Goal: Information Seeking & Learning: Learn about a topic

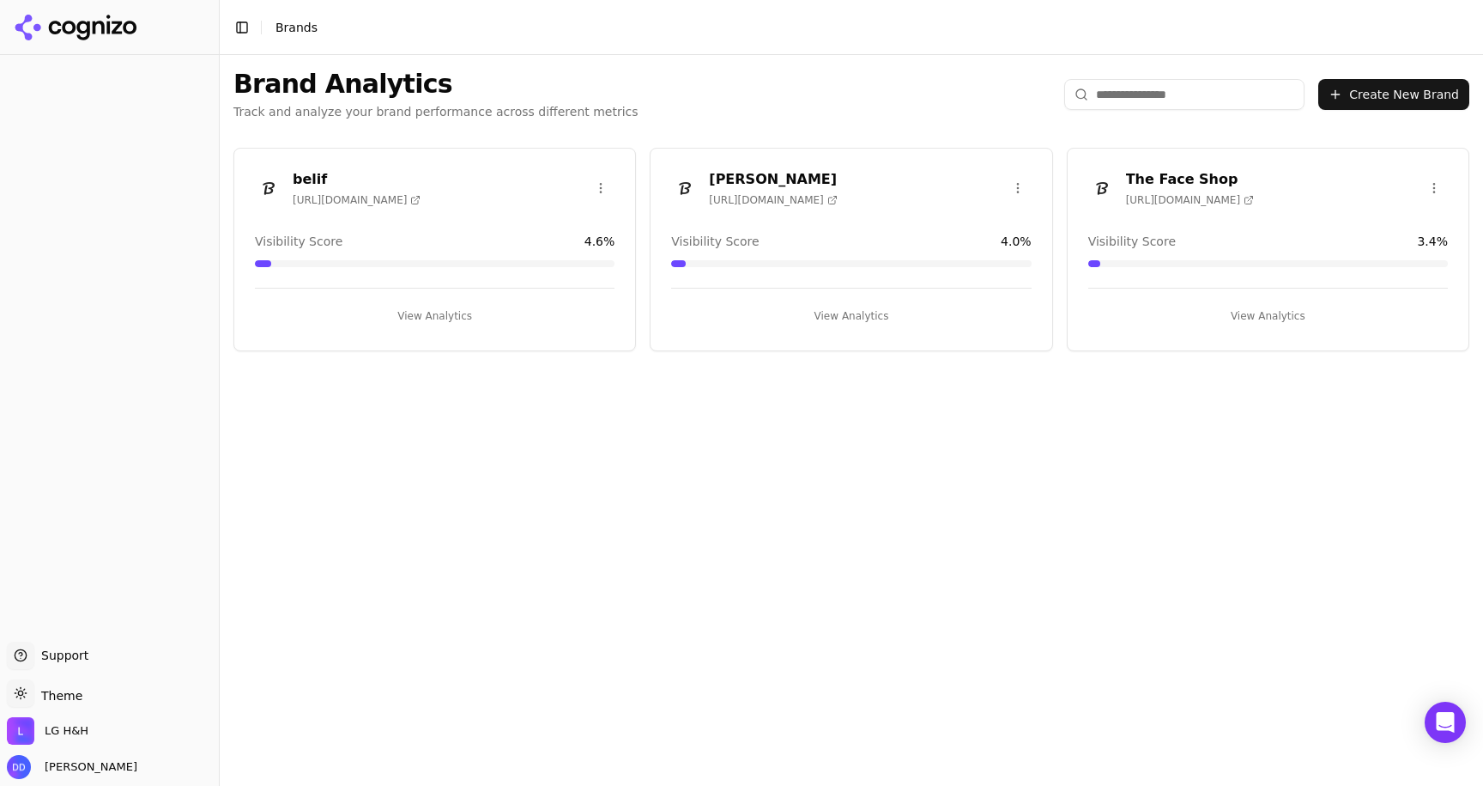
click at [429, 312] on button "View Analytics" at bounding box center [435, 315] width 360 height 27
click at [598, 179] on html "Support Support Toggle theme Theme LG H&H [PERSON_NAME] Toggle Sidebar Brands B…" at bounding box center [741, 393] width 1483 height 786
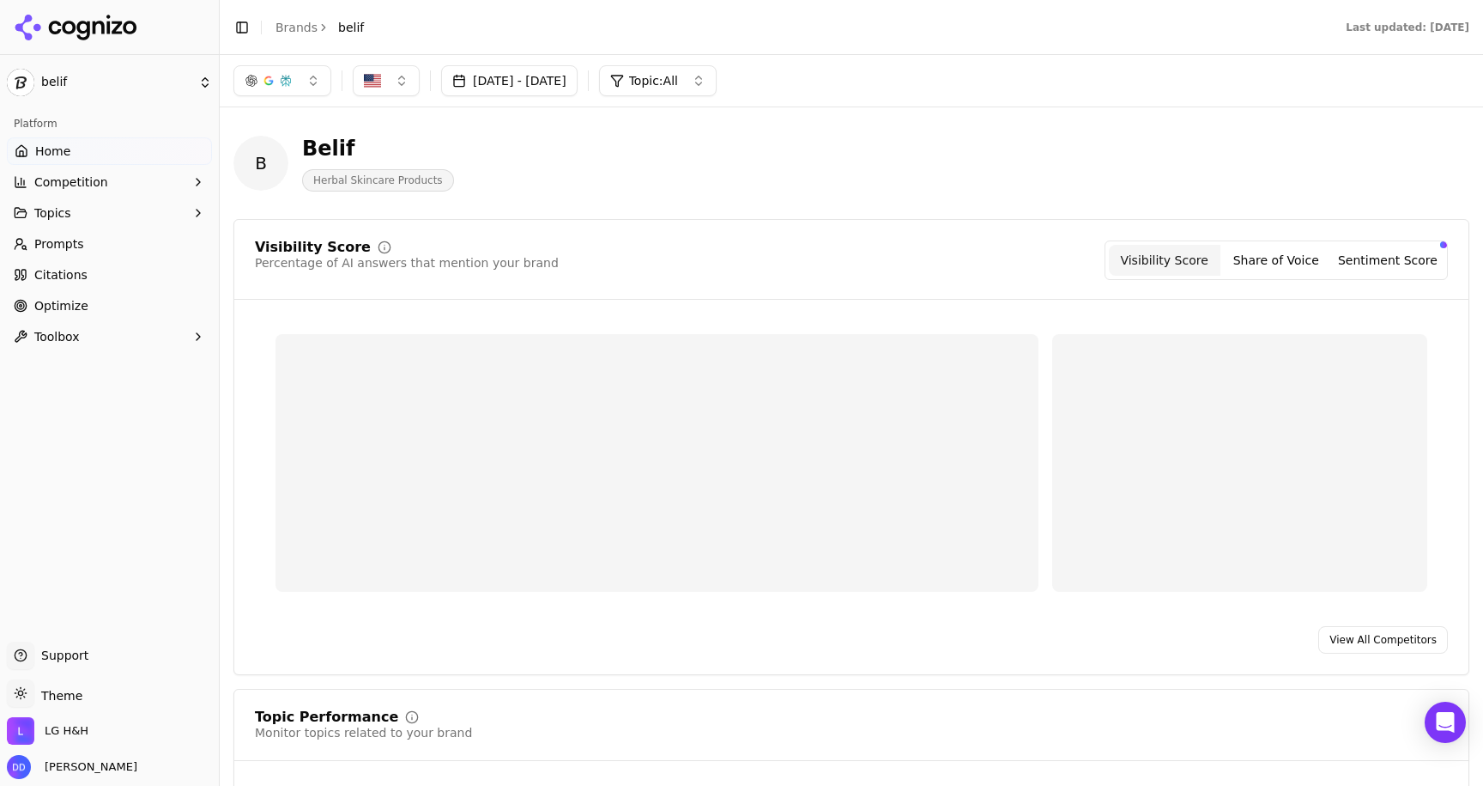
click at [439, 31] on div "Last updated: [DATE]" at bounding box center [934, 28] width 1099 height 14
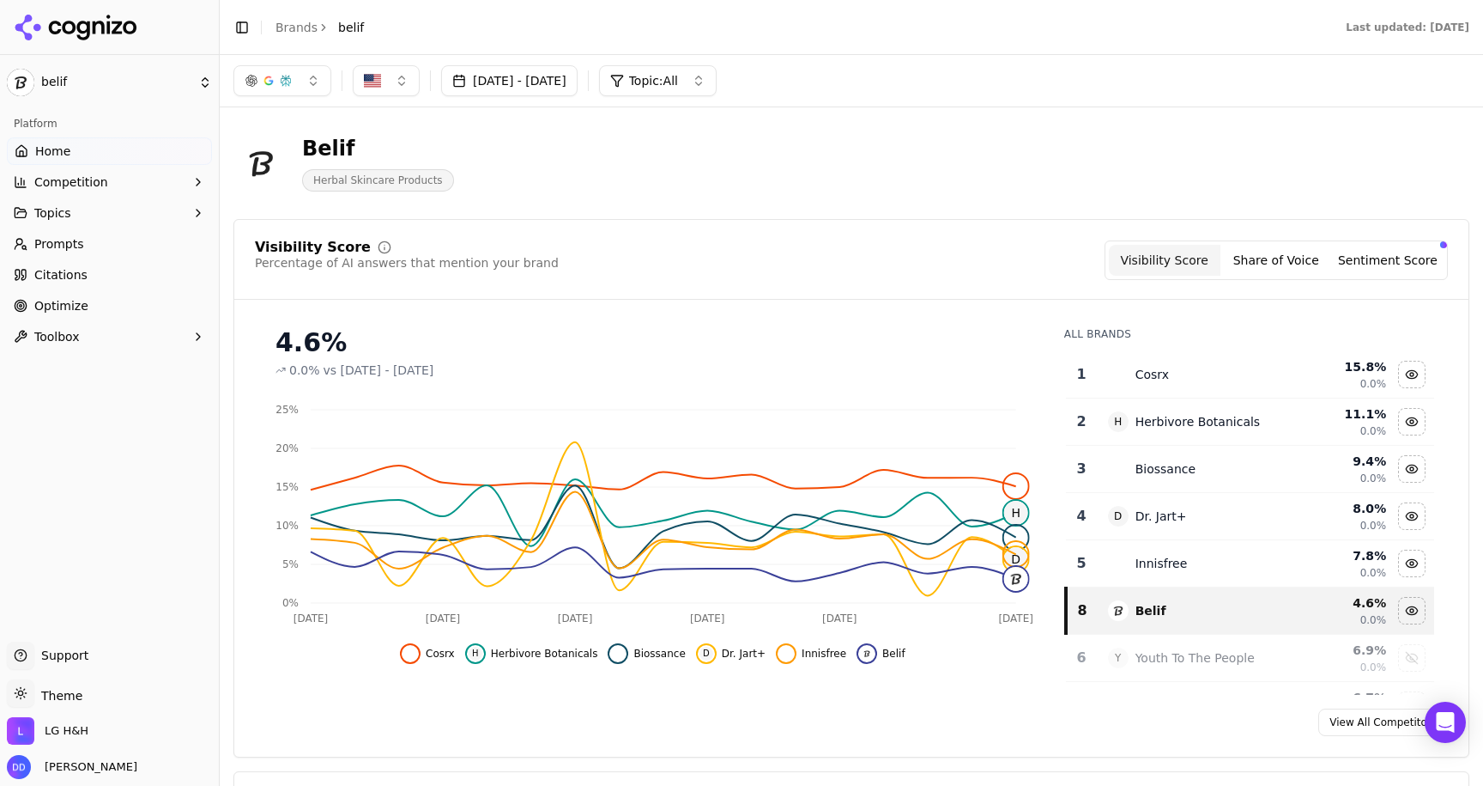
click at [58, 306] on span "Optimize" at bounding box center [61, 305] width 54 height 17
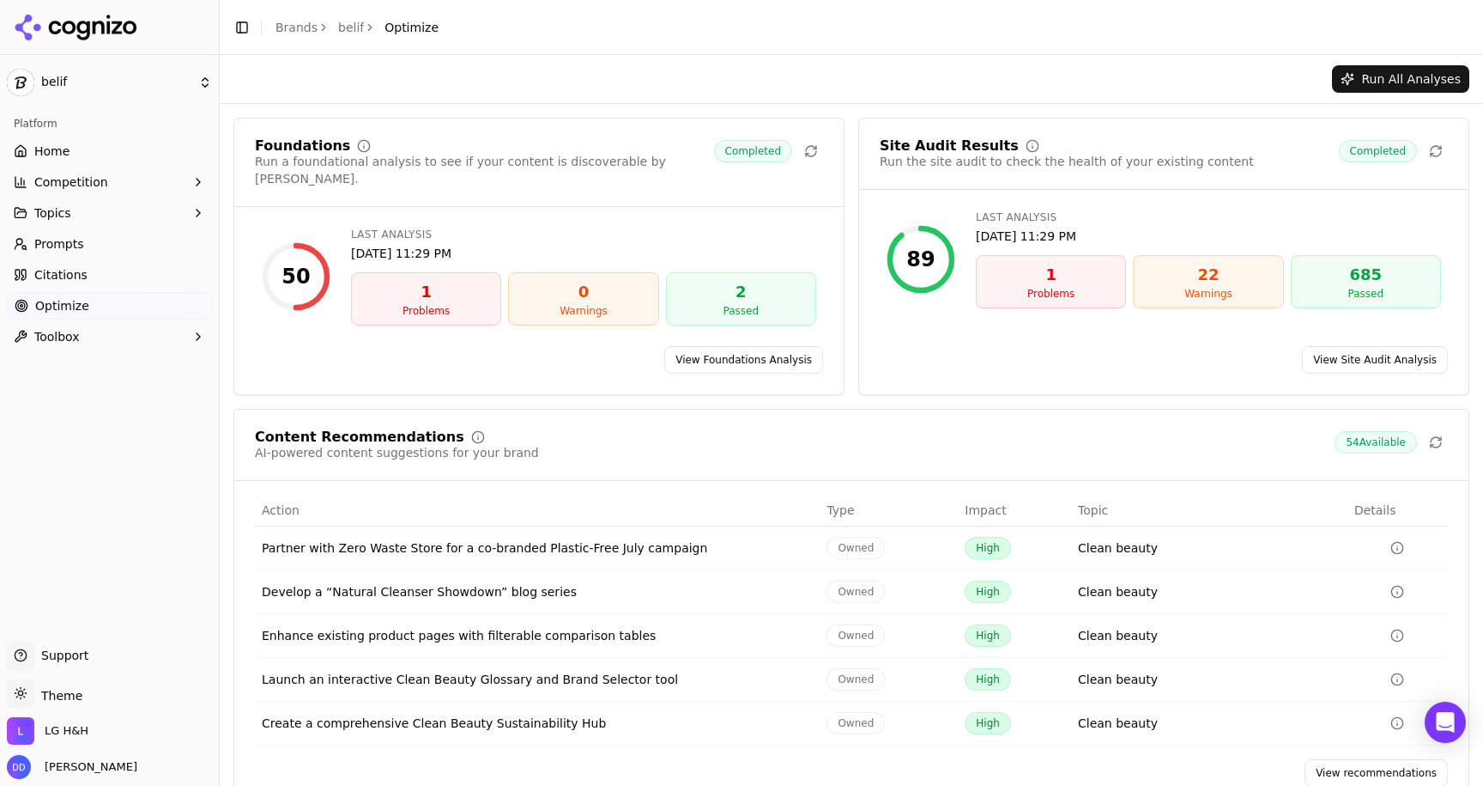
scroll to position [21, 0]
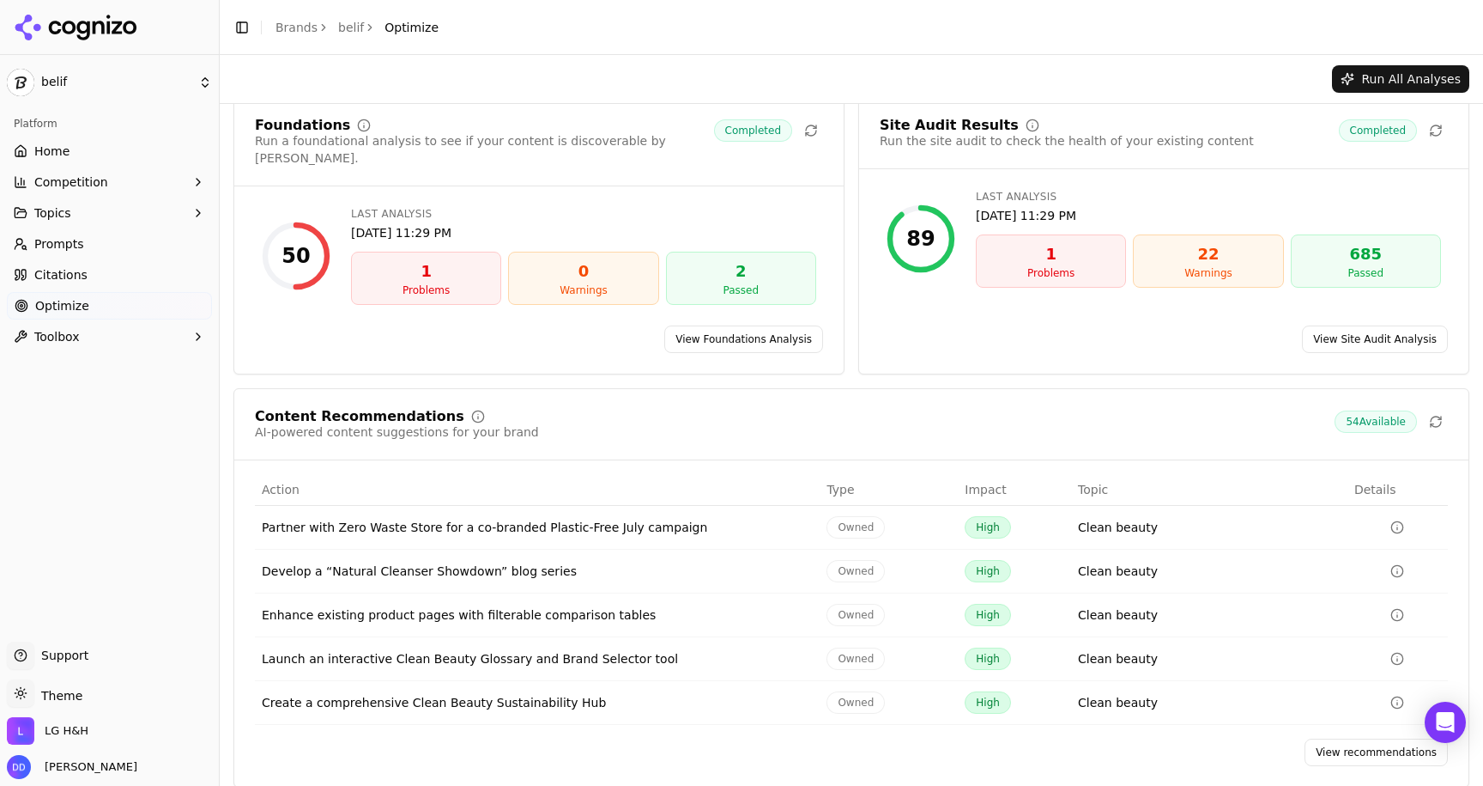
click at [719, 325] on link "View Foundations Analysis" at bounding box center [743, 338] width 159 height 27
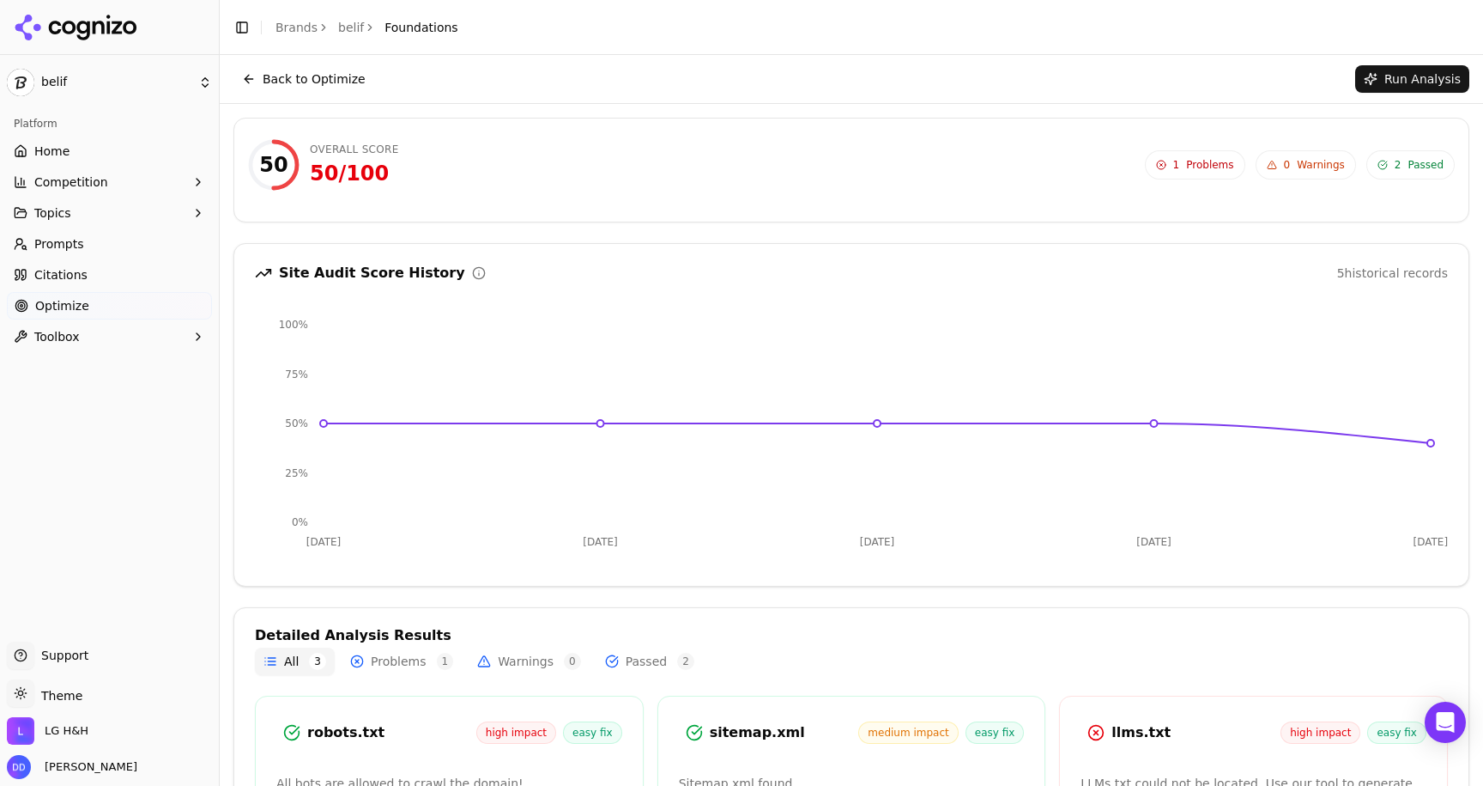
click at [269, 77] on button "Back to Optimize" at bounding box center [304, 78] width 141 height 27
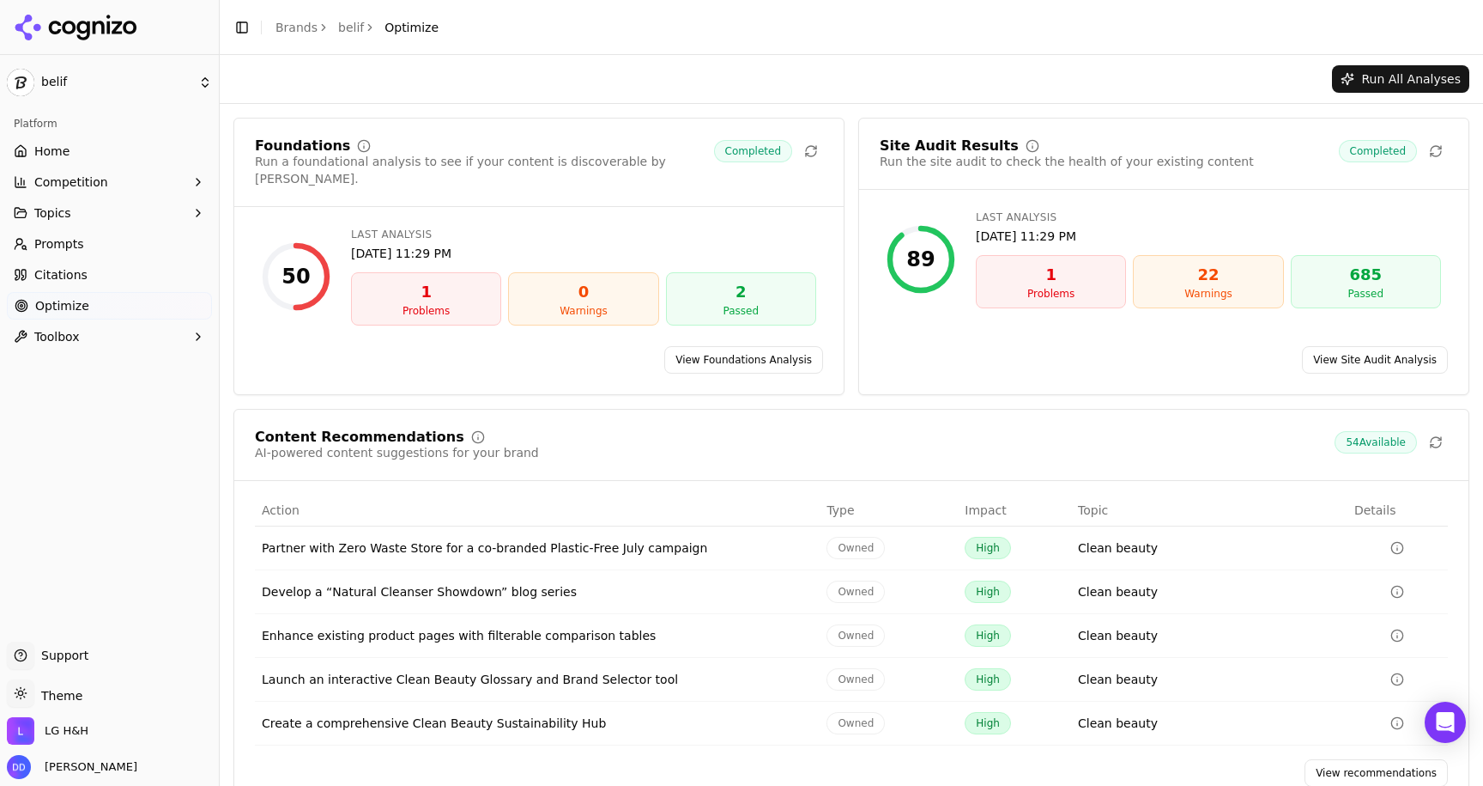
scroll to position [21, 0]
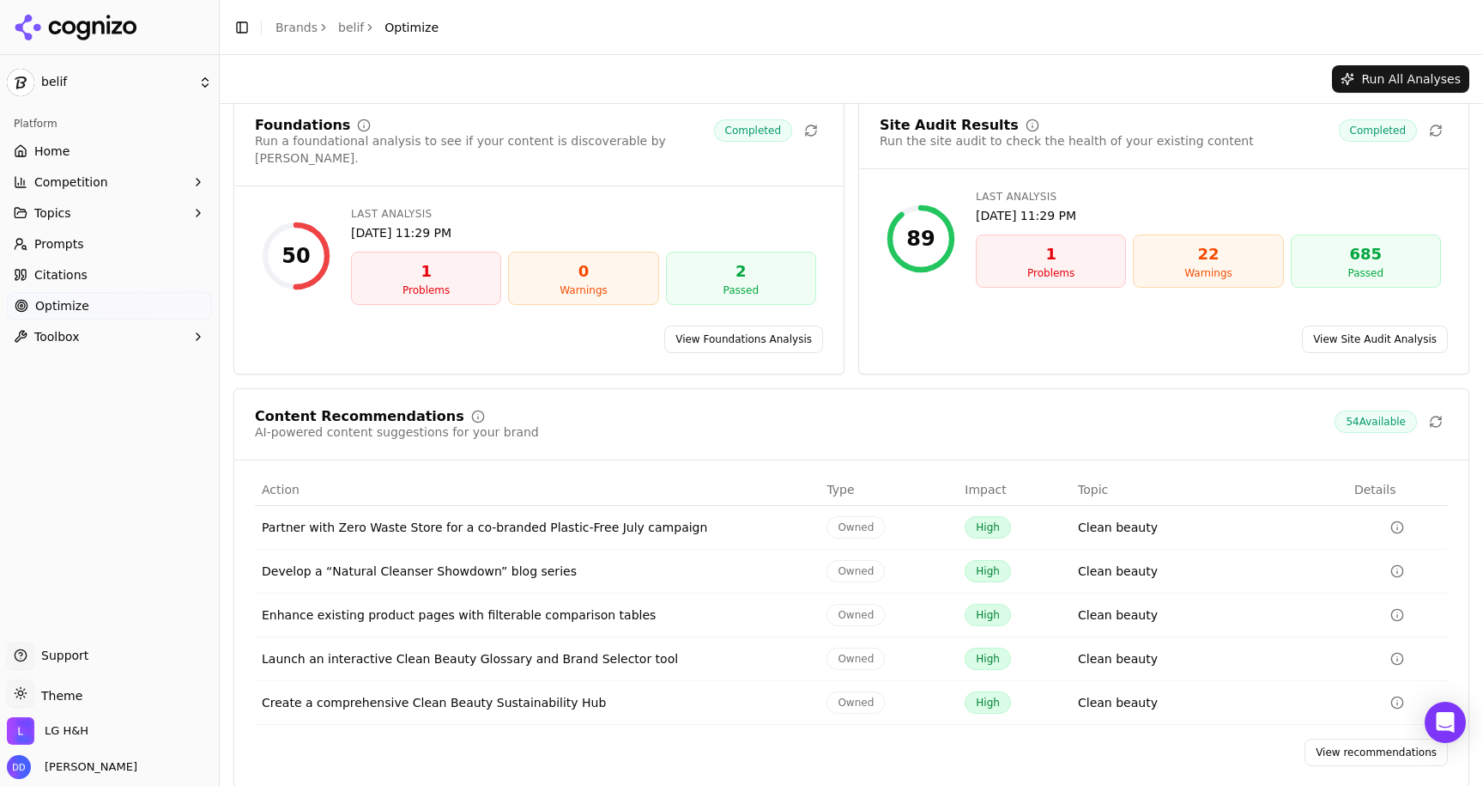
click at [1386, 325] on link "View Site Audit Analysis" at bounding box center [1375, 338] width 146 height 27
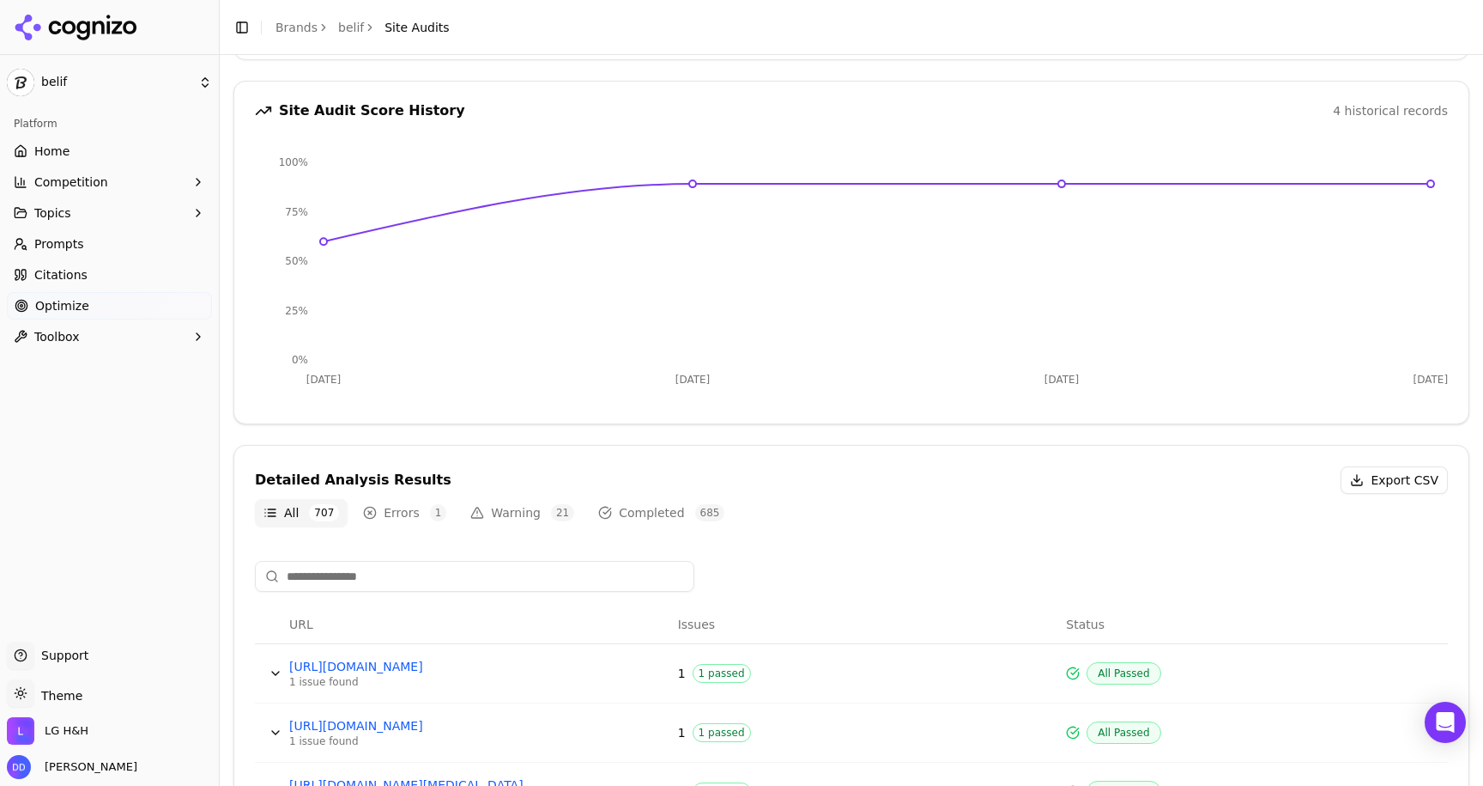
scroll to position [215, 0]
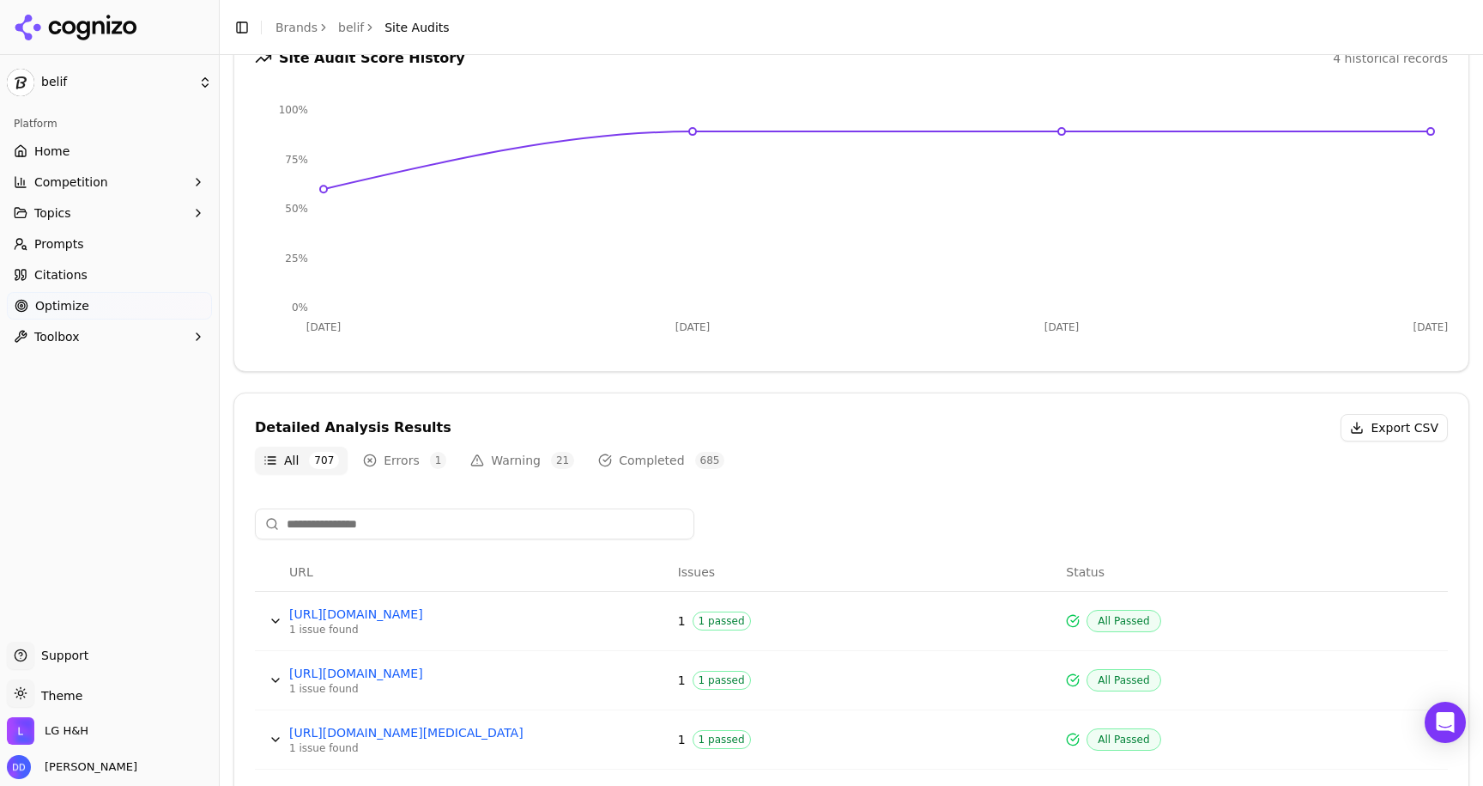
click at [507, 458] on button "Warning 21" at bounding box center [522, 459] width 121 height 27
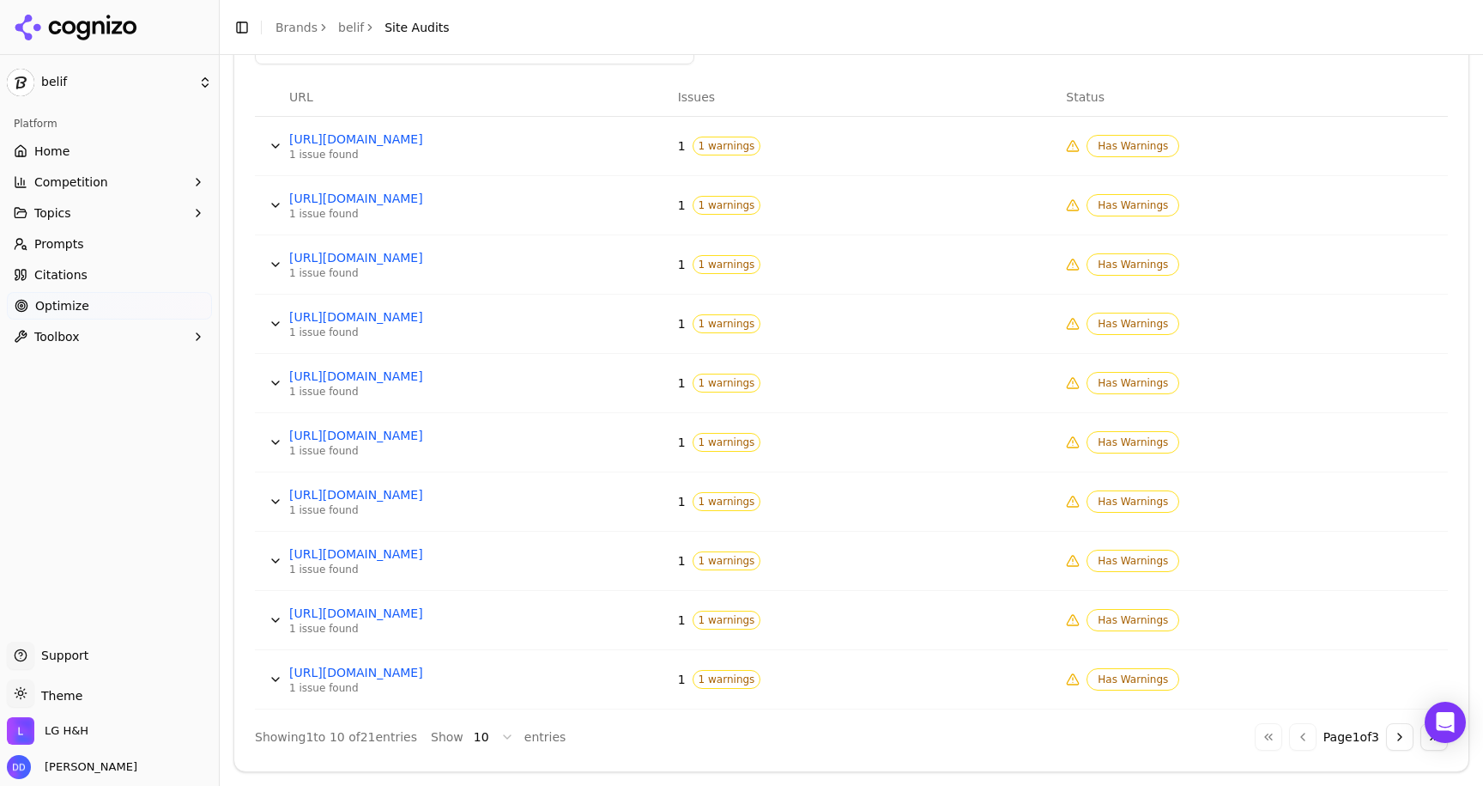
scroll to position [0, 0]
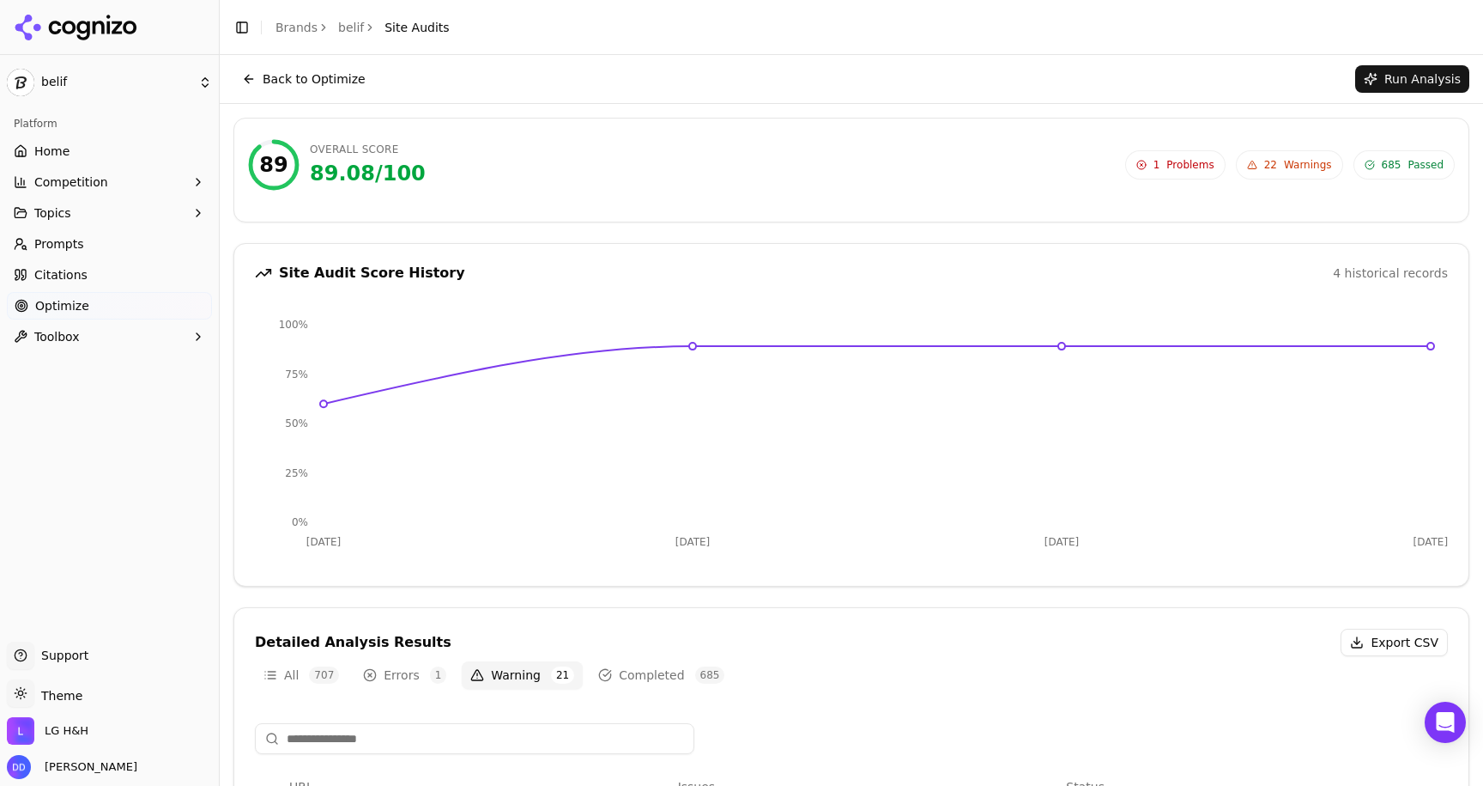
click at [238, 79] on button "Back to Optimize" at bounding box center [304, 78] width 141 height 27
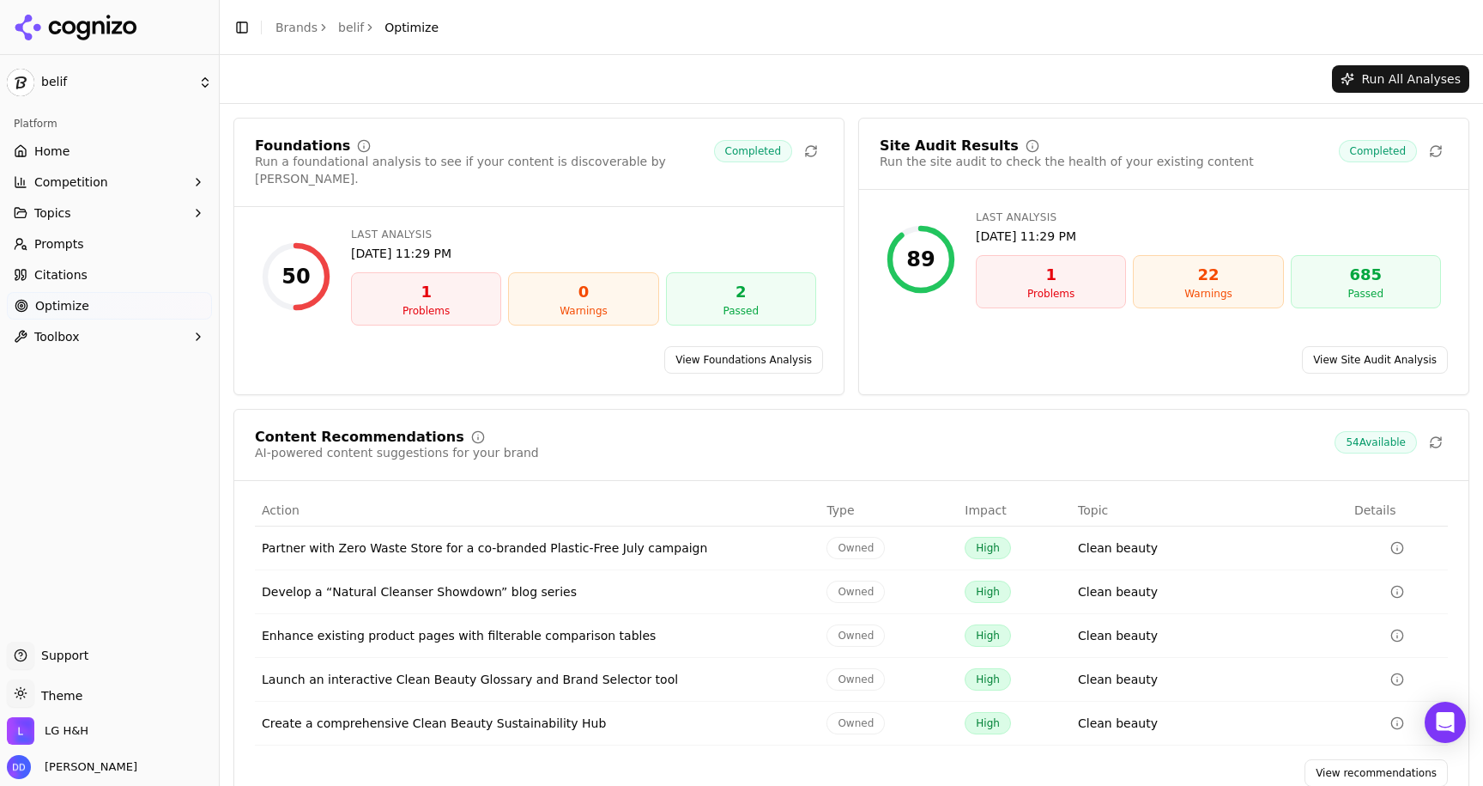
click at [77, 156] on link "Home" at bounding box center [109, 150] width 205 height 27
